Goal: Transaction & Acquisition: Purchase product/service

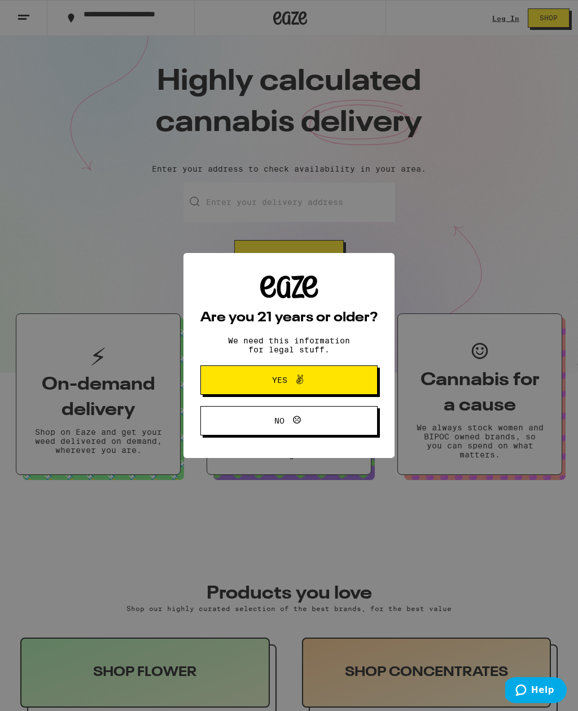
click at [348, 377] on button "Yes" at bounding box center [288, 379] width 177 height 29
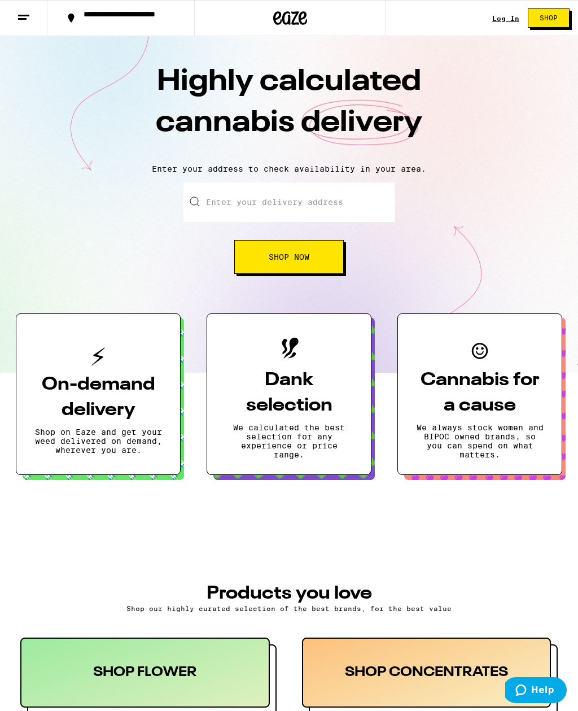
click at [511, 15] on link "Log In" at bounding box center [505, 18] width 27 height 7
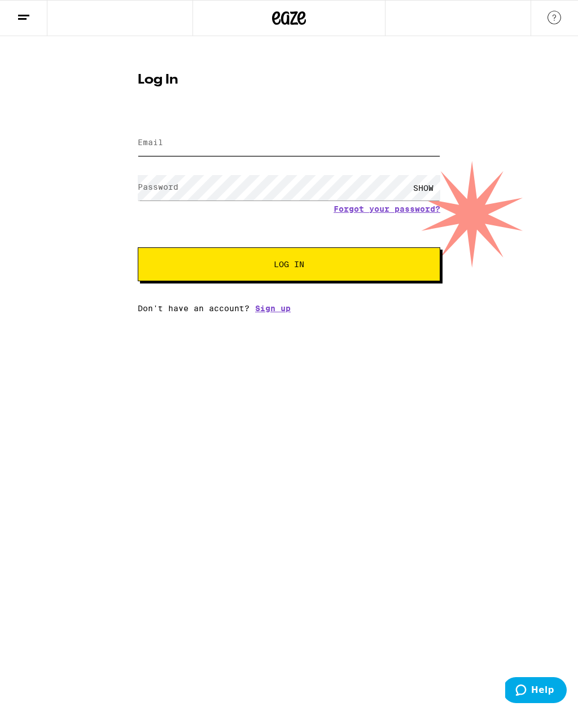
click at [361, 147] on input "Email" at bounding box center [289, 142] width 303 height 25
type input "[EMAIL_ADDRESS][DOMAIN_NAME]"
click at [289, 266] on button "Log In" at bounding box center [289, 264] width 303 height 34
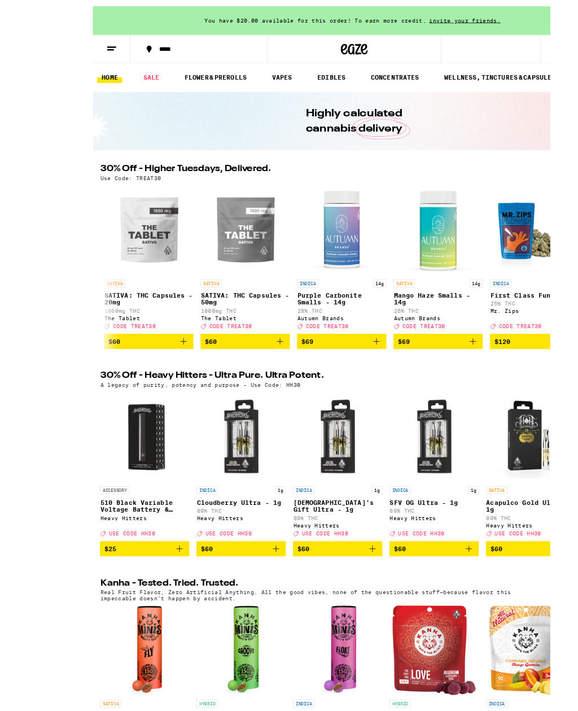
scroll to position [55, 0]
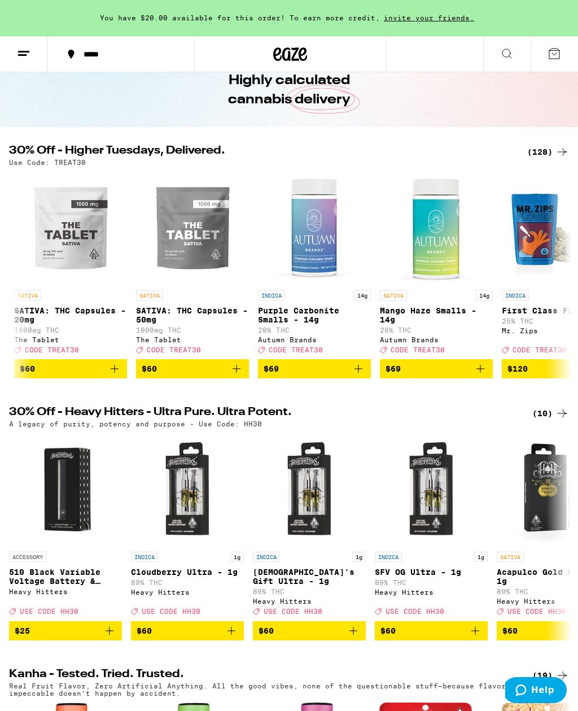
click at [483, 257] on img "Open page for Mango Haze Smalls - 14g from Autumn Brands" at bounding box center [436, 228] width 113 height 113
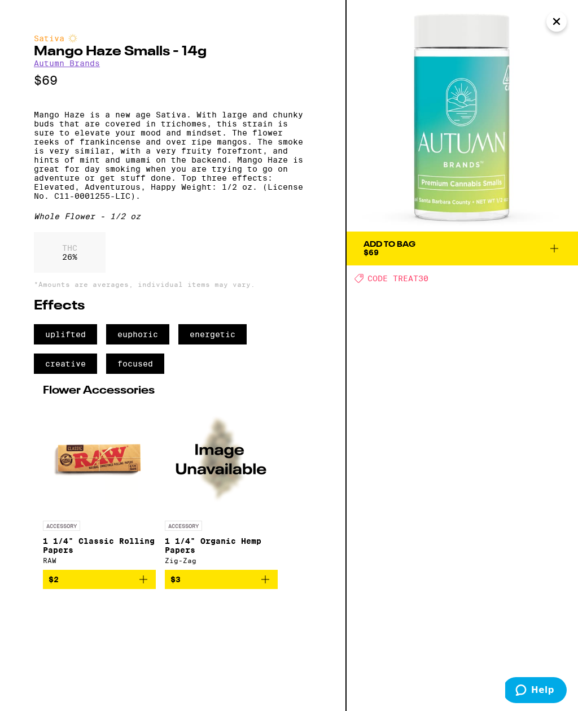
click at [555, 24] on icon "Close" at bounding box center [557, 21] width 14 height 17
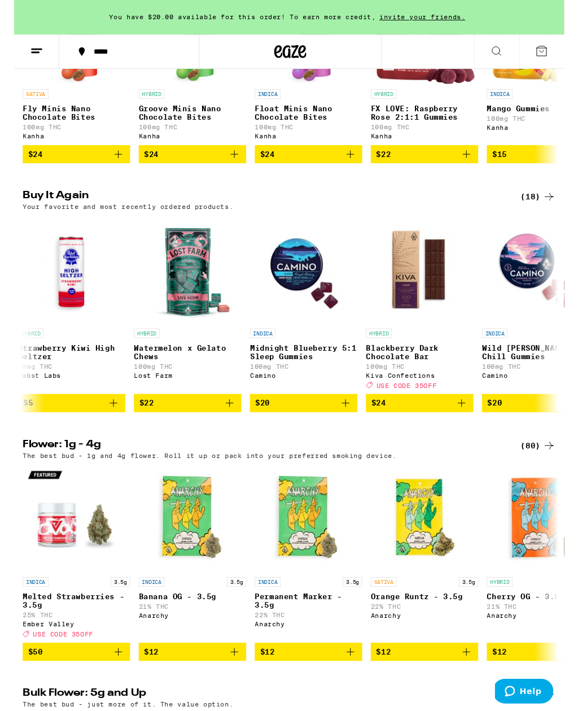
scroll to position [818, 0]
